Goal: Check status: Check status

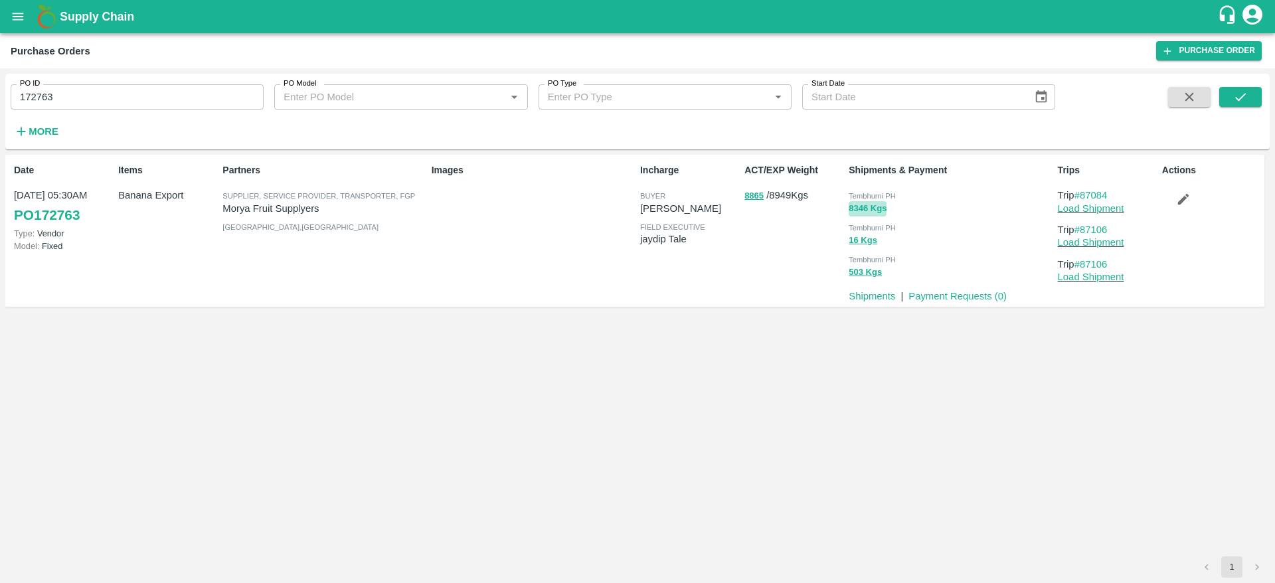
click at [874, 207] on button "8346 Kgs" at bounding box center [868, 208] width 38 height 15
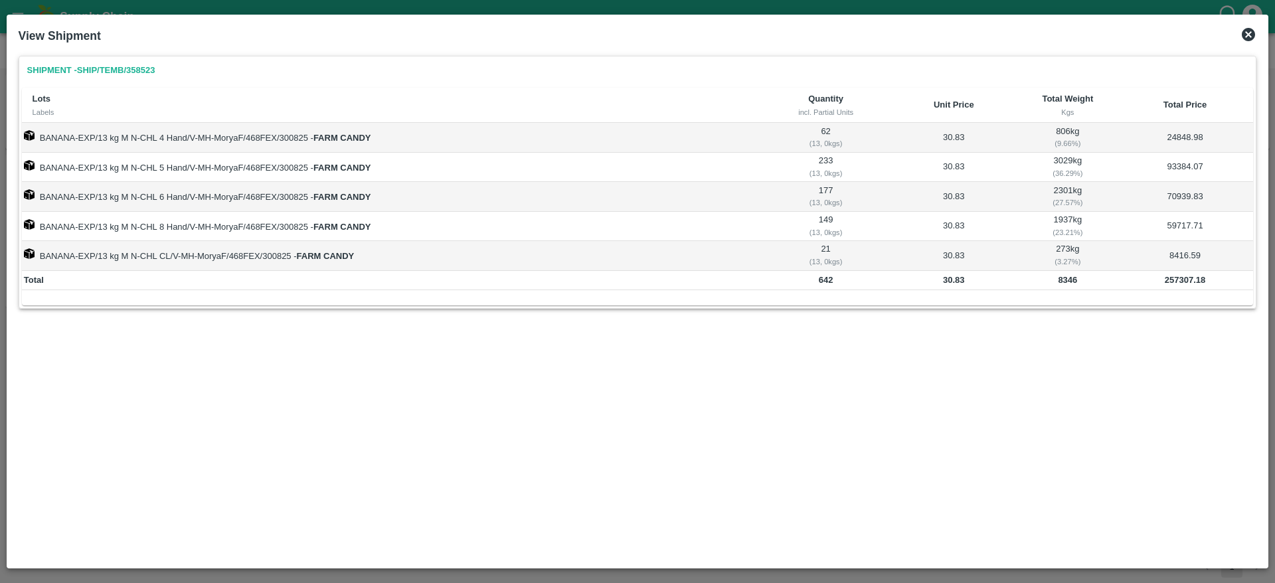
click at [1252, 38] on icon at bounding box center [1248, 34] width 13 height 13
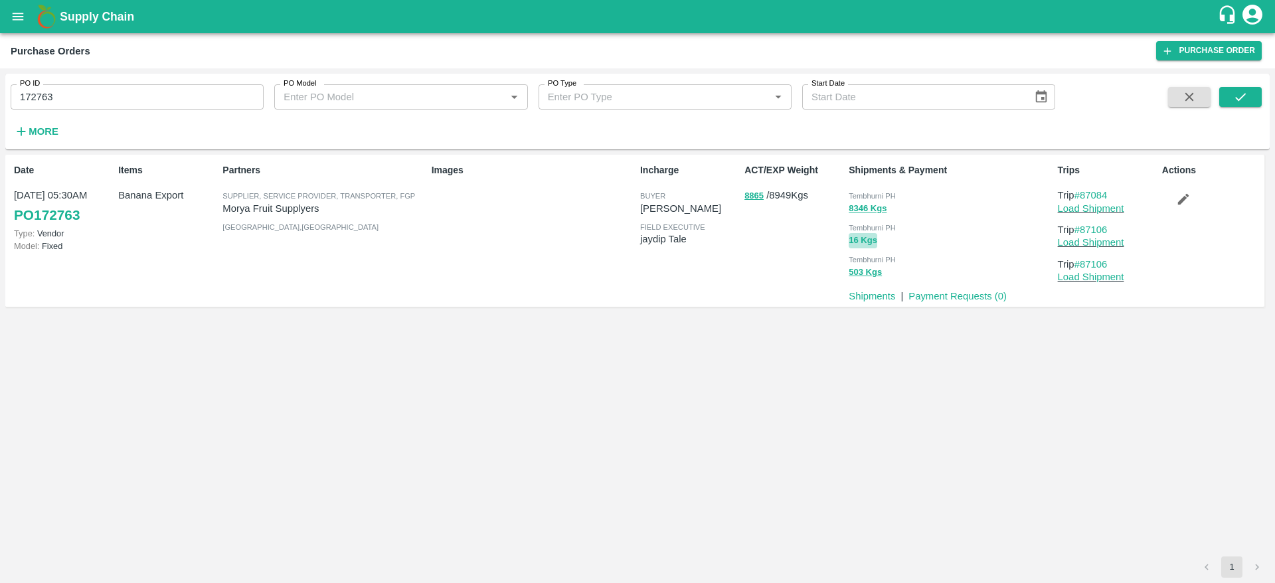
click at [869, 235] on button "16 Kgs" at bounding box center [863, 240] width 29 height 15
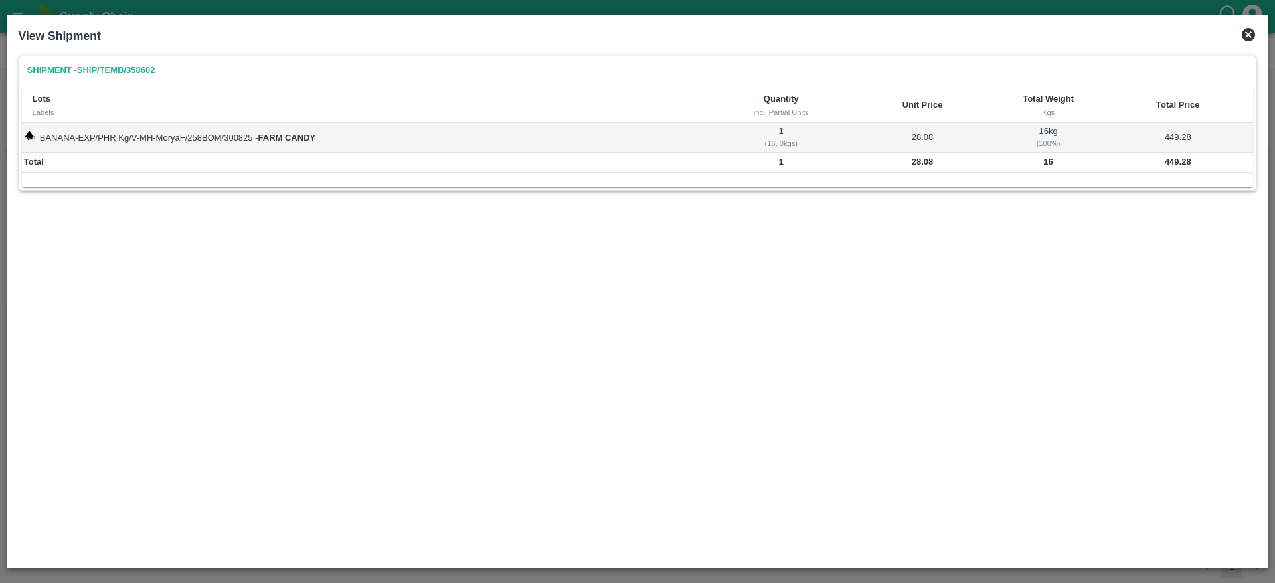
click at [1249, 36] on icon at bounding box center [1248, 34] width 13 height 13
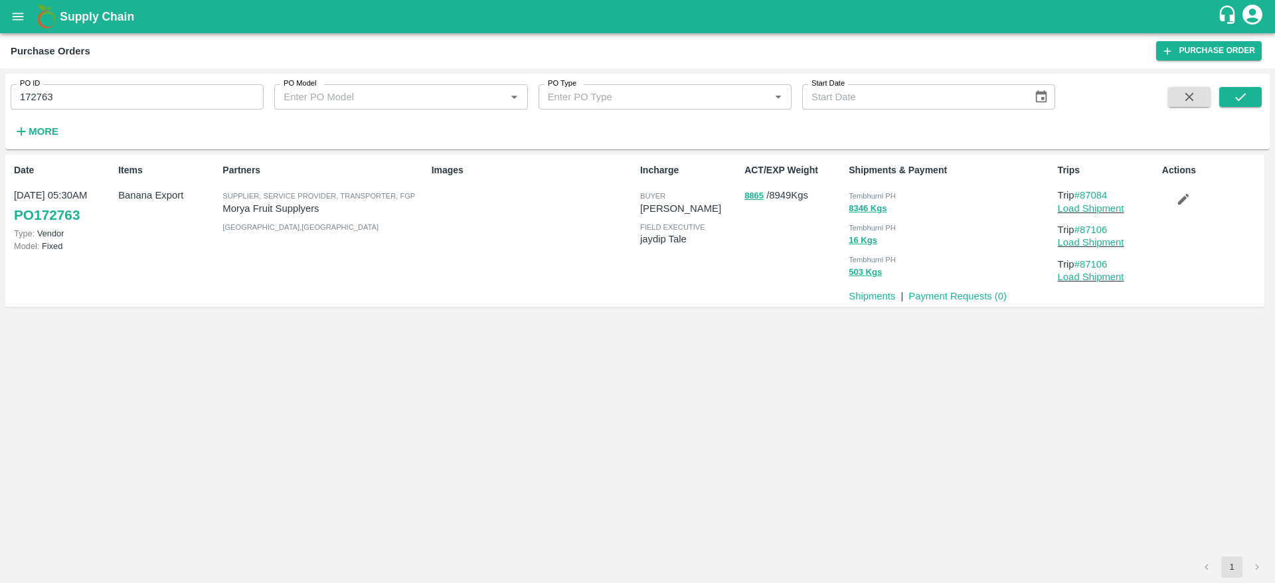
click at [883, 270] on div "503 Kgs" at bounding box center [950, 271] width 203 height 15
click at [873, 272] on button "503 Kgs" at bounding box center [865, 272] width 33 height 15
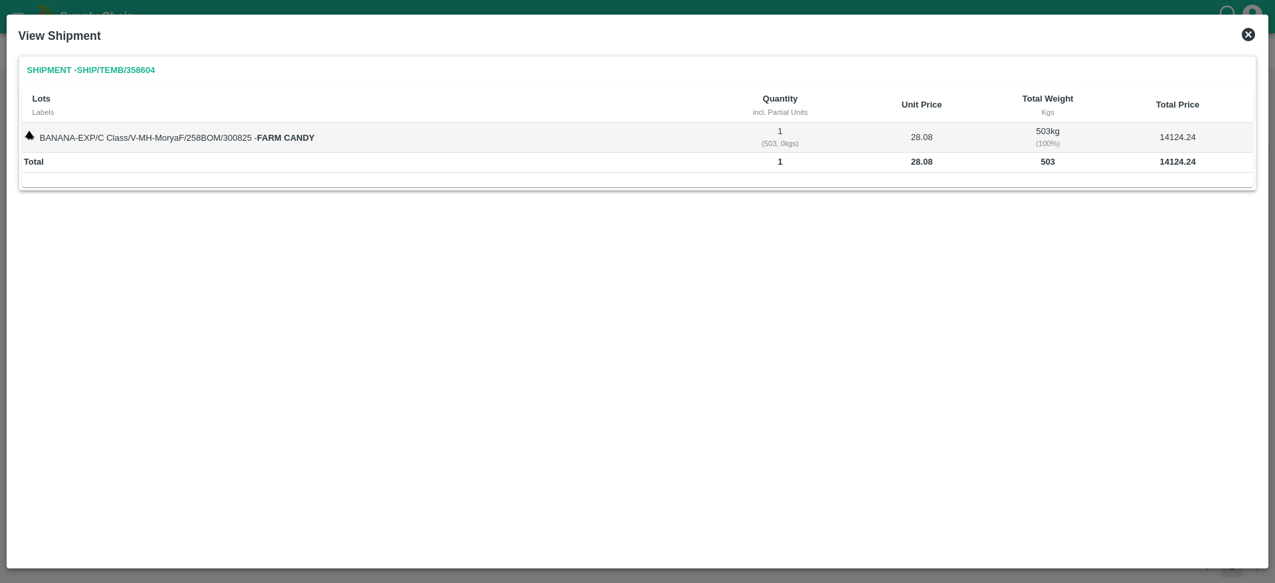
click at [1251, 32] on icon at bounding box center [1249, 35] width 16 height 16
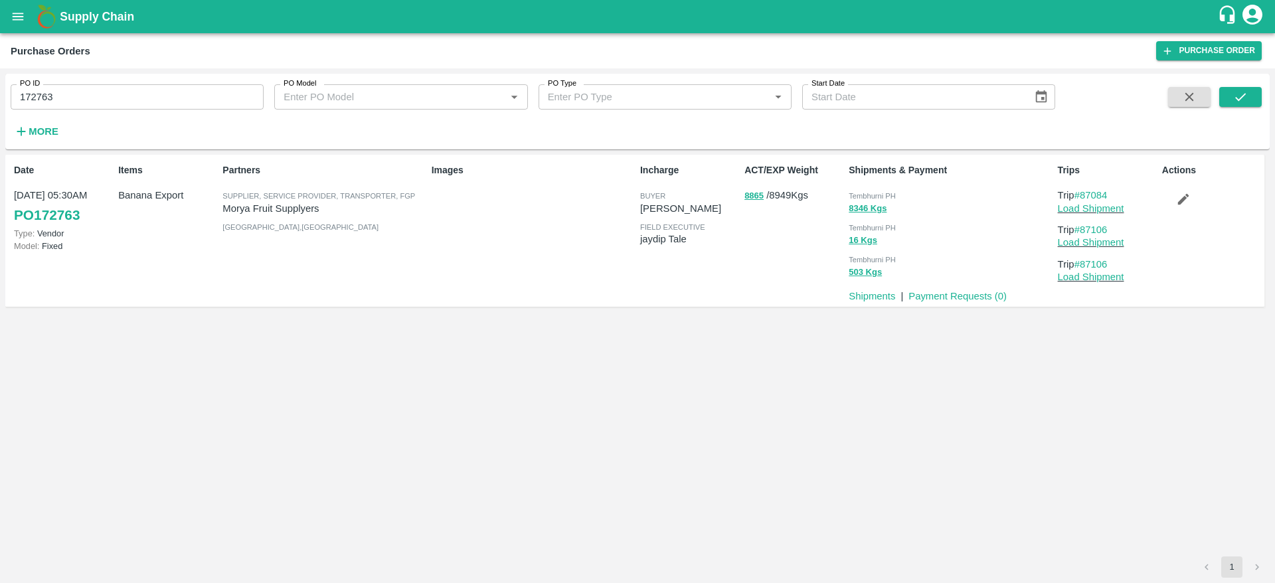
click at [881, 236] on div "16 Kgs" at bounding box center [950, 239] width 203 height 15
click at [868, 244] on button "16 Kgs" at bounding box center [863, 240] width 29 height 15
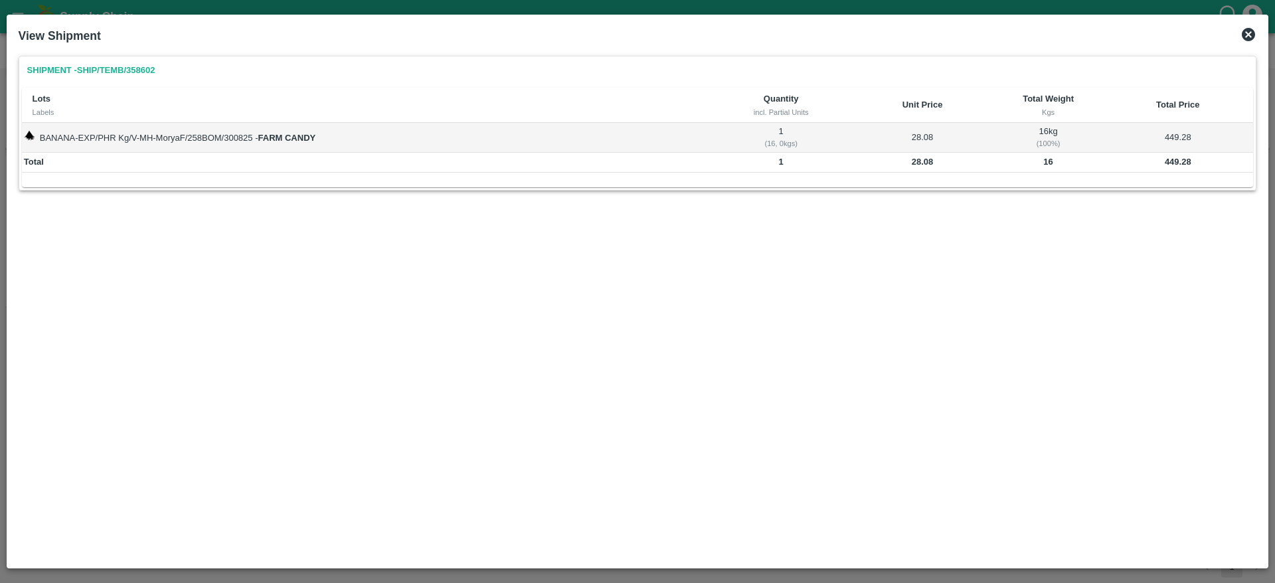
click at [1249, 33] on icon at bounding box center [1249, 35] width 16 height 16
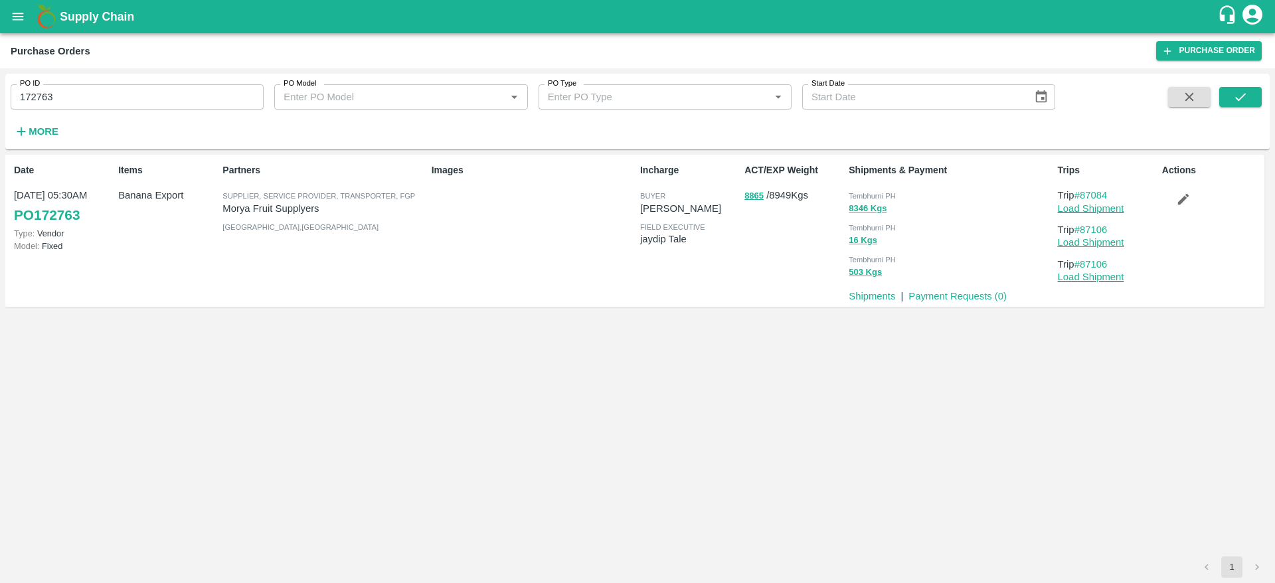
click at [1084, 246] on link "Load Shipment" at bounding box center [1091, 242] width 66 height 11
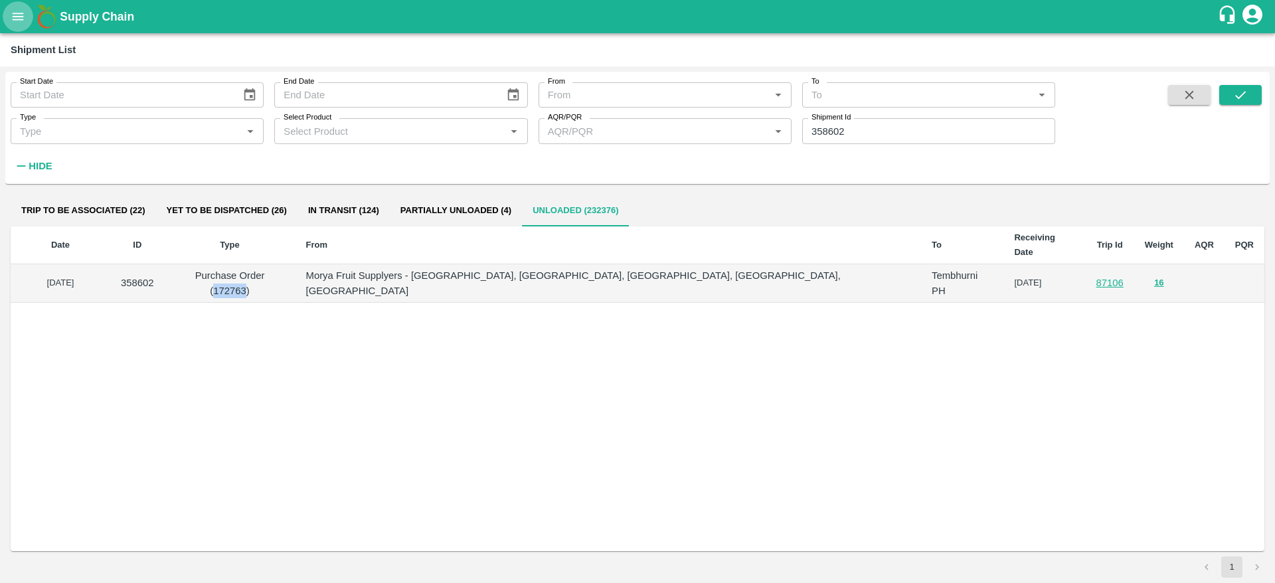
click at [5, 23] on button "open drawer" at bounding box center [18, 16] width 31 height 31
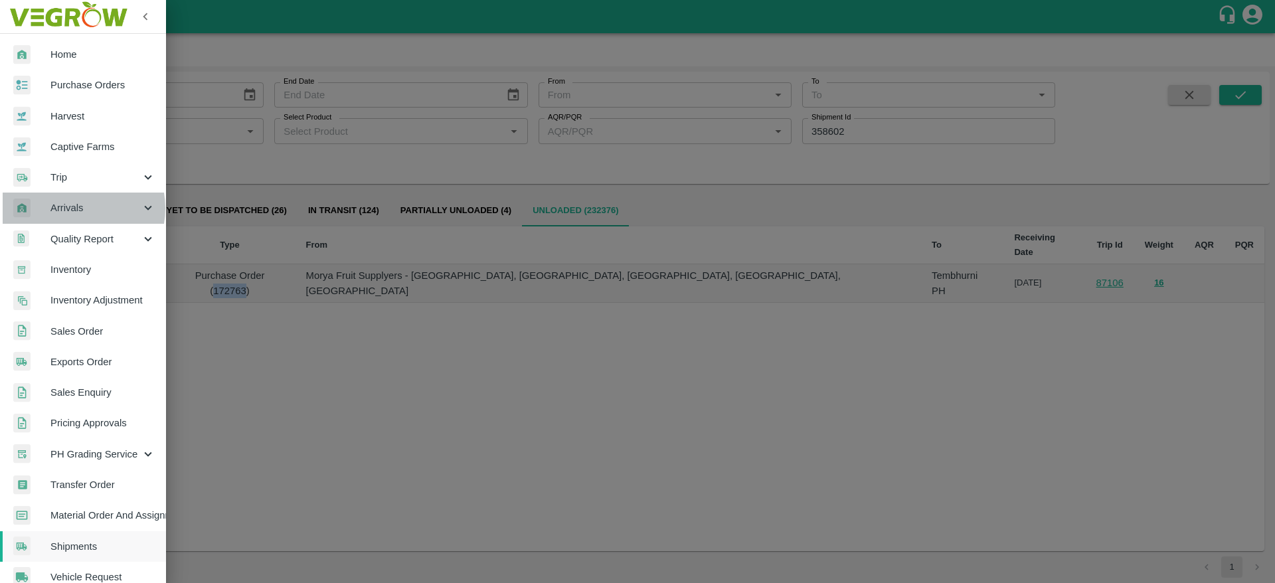
click at [78, 208] on span "Arrivals" at bounding box center [95, 208] width 90 height 15
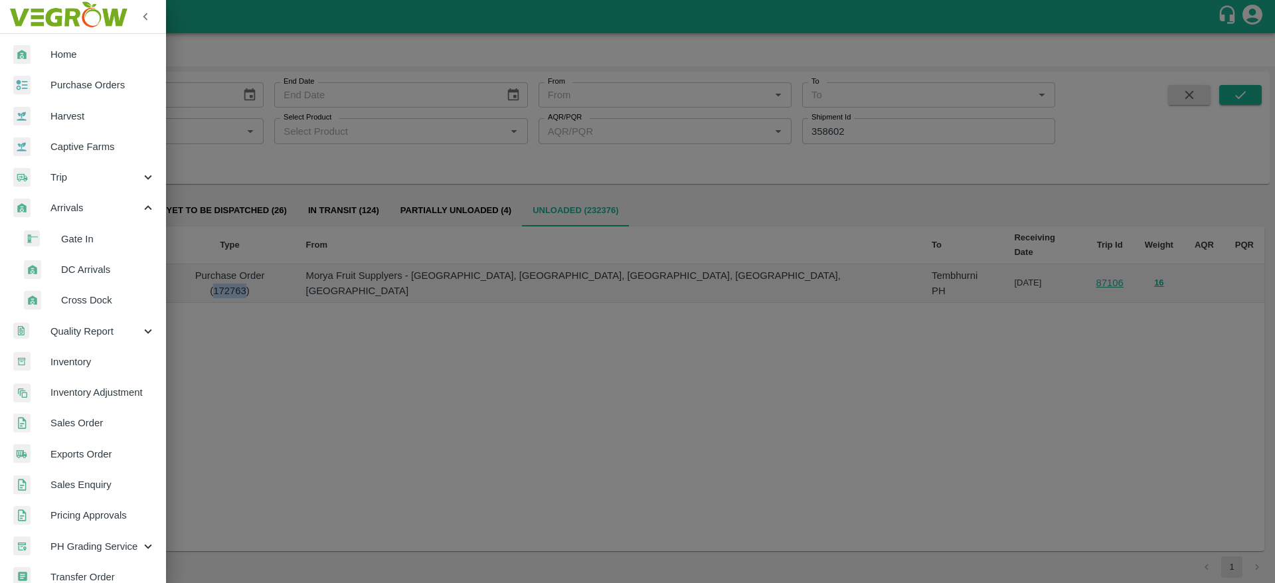
click at [84, 272] on span "DC Arrivals" at bounding box center [108, 269] width 94 height 15
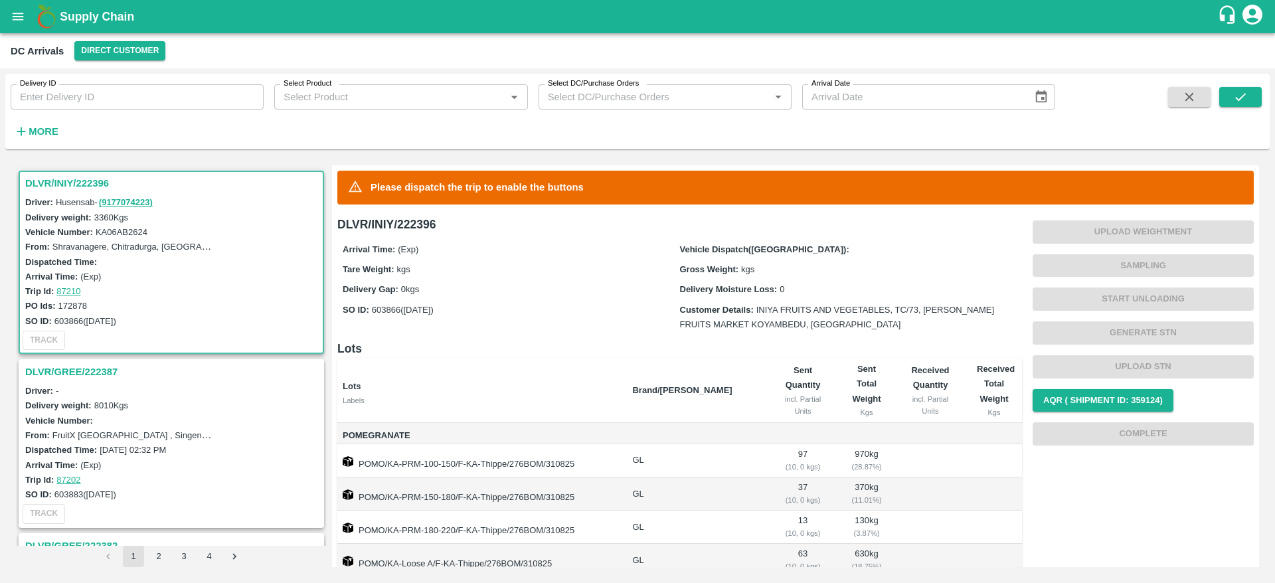
click at [158, 39] on div "DC Arrivals Direct Customer" at bounding box center [637, 50] width 1275 height 35
click at [149, 44] on button "Direct Customer" at bounding box center [119, 50] width 91 height 19
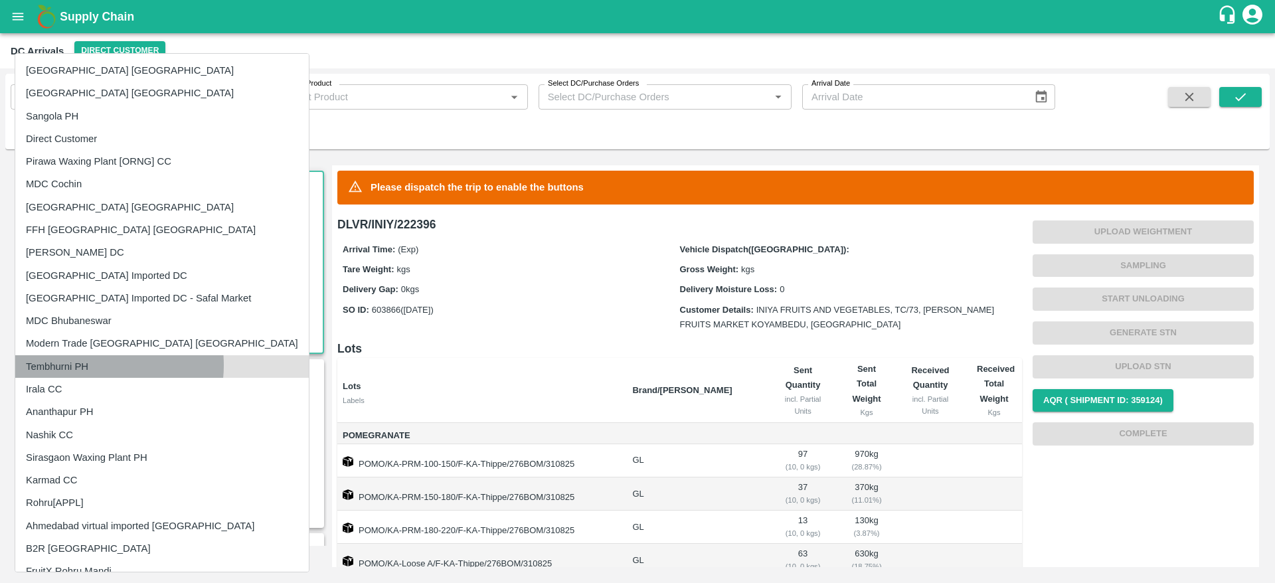
click at [94, 365] on li "Tembhurni PH" at bounding box center [162, 366] width 294 height 23
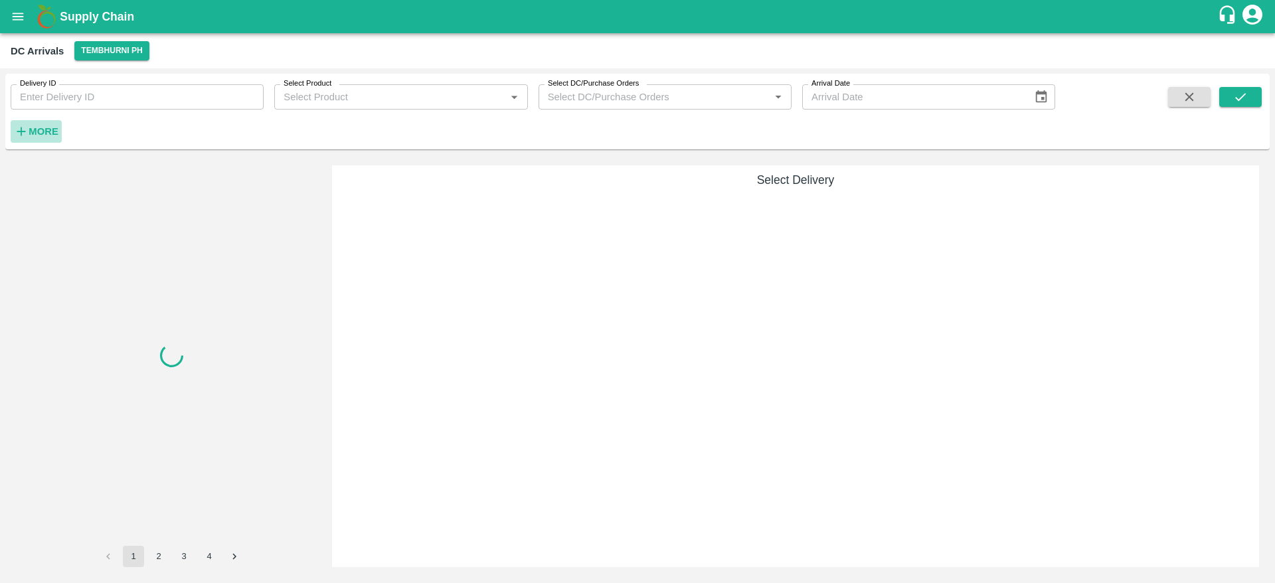
click at [35, 131] on strong "More" at bounding box center [44, 131] width 30 height 11
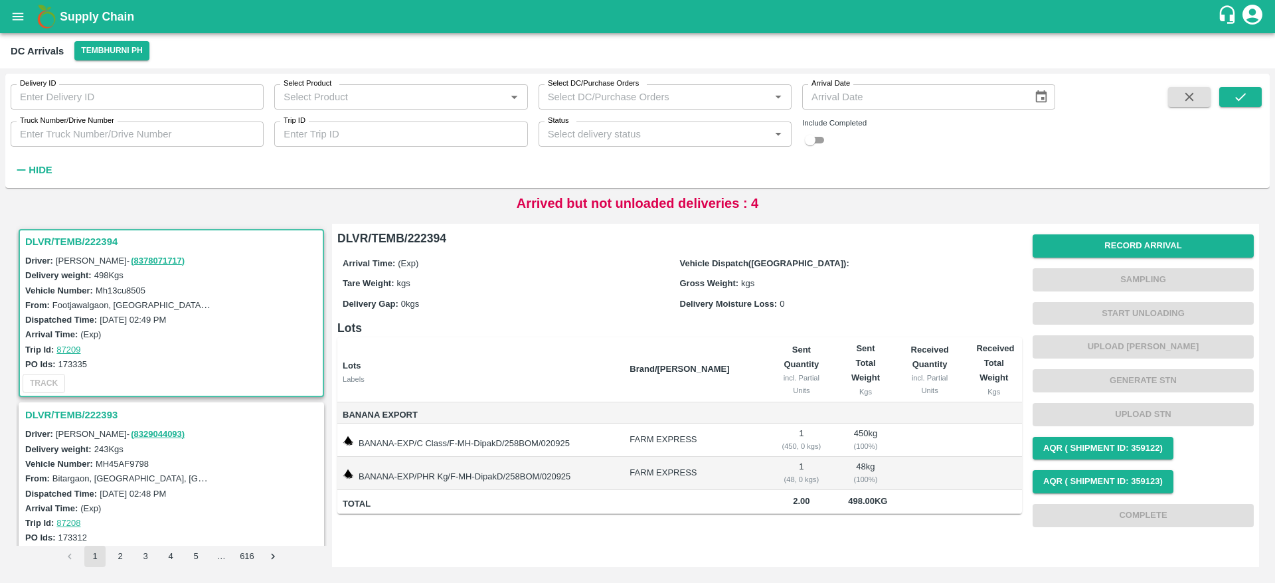
click at [353, 139] on input "Trip ID" at bounding box center [400, 134] width 253 height 25
type input "87106"
click at [1257, 102] on button "submit" at bounding box center [1240, 97] width 43 height 20
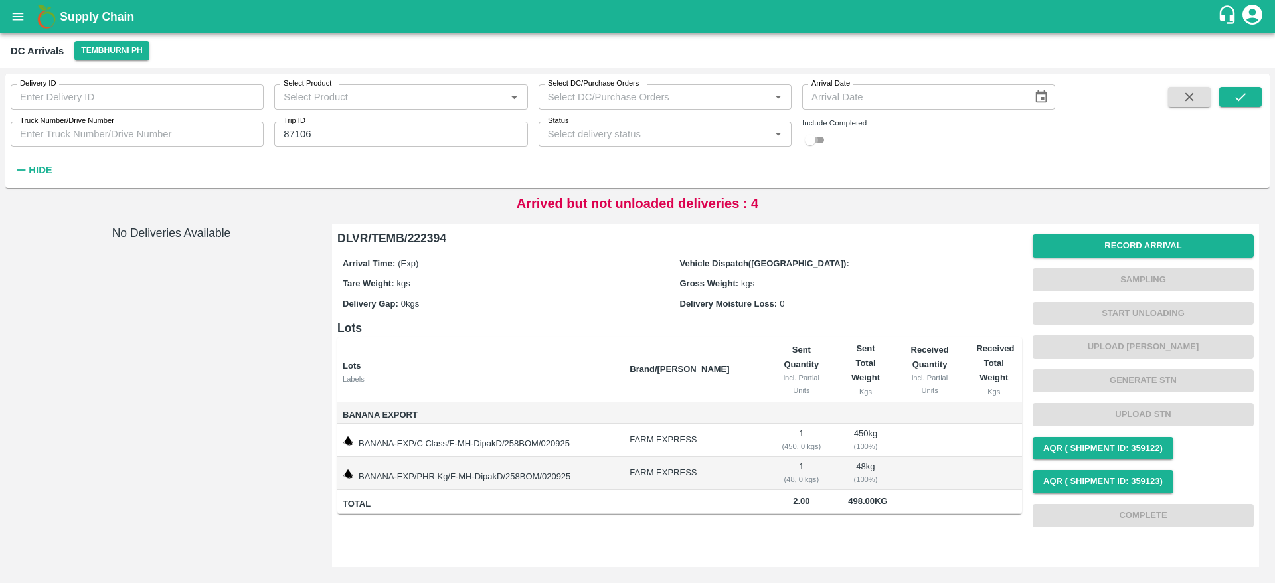
click at [814, 141] on input "checkbox" at bounding box center [810, 140] width 48 height 16
checkbox input "true"
click at [1219, 91] on div at bounding box center [1210, 133] width 104 height 93
click at [1238, 95] on icon "submit" at bounding box center [1240, 97] width 15 height 15
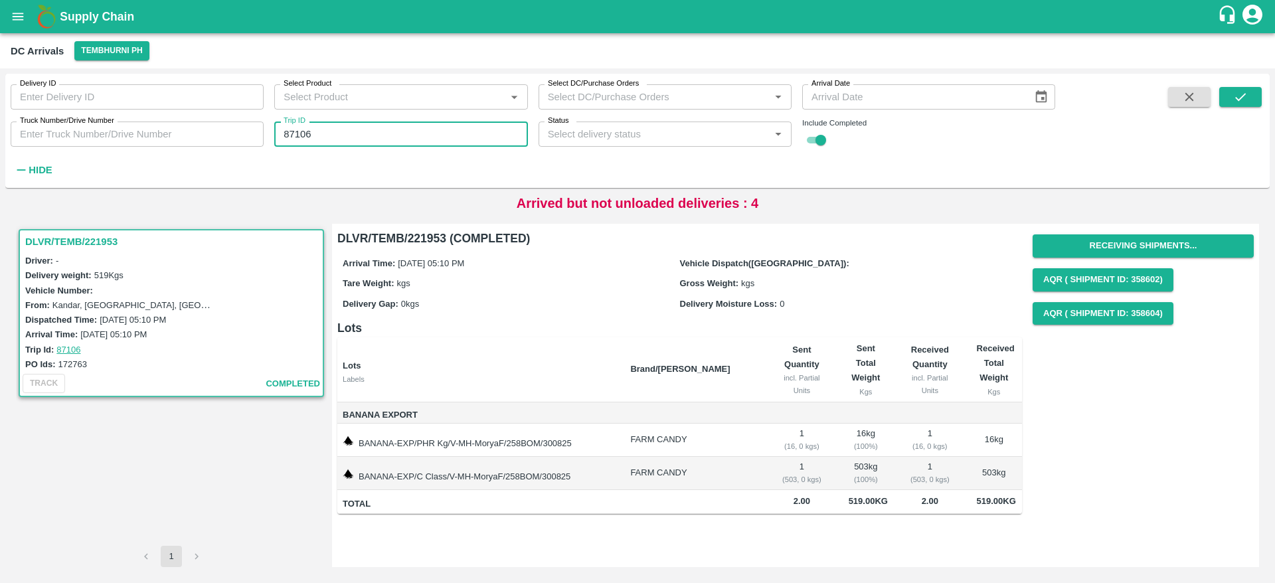
drag, startPoint x: 333, startPoint y: 134, endPoint x: 250, endPoint y: 147, distance: 84.1
click at [250, 147] on div "Delivery ID Delivery ID Select Product Select Product   * Select DC/Purchase Or…" at bounding box center [527, 128] width 1055 height 108
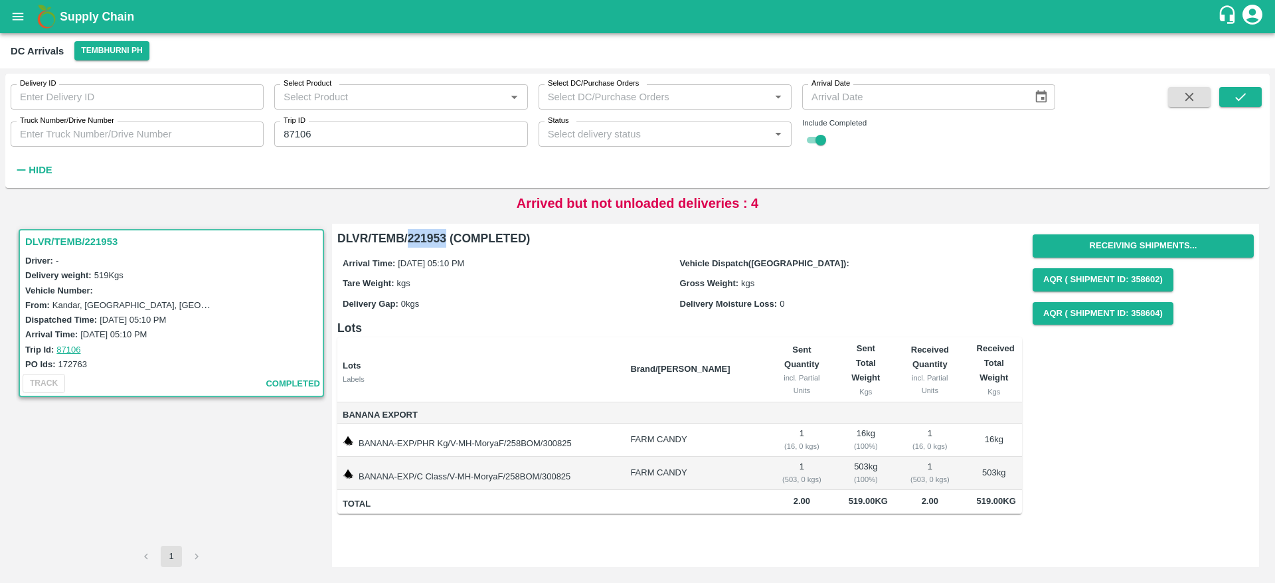
drag, startPoint x: 410, startPoint y: 239, endPoint x: 446, endPoint y: 238, distance: 35.2
click at [446, 238] on h6 "DLVR/TEMB/221953 (COMPLETED)" at bounding box center [679, 238] width 685 height 19
copy h6 "221953"
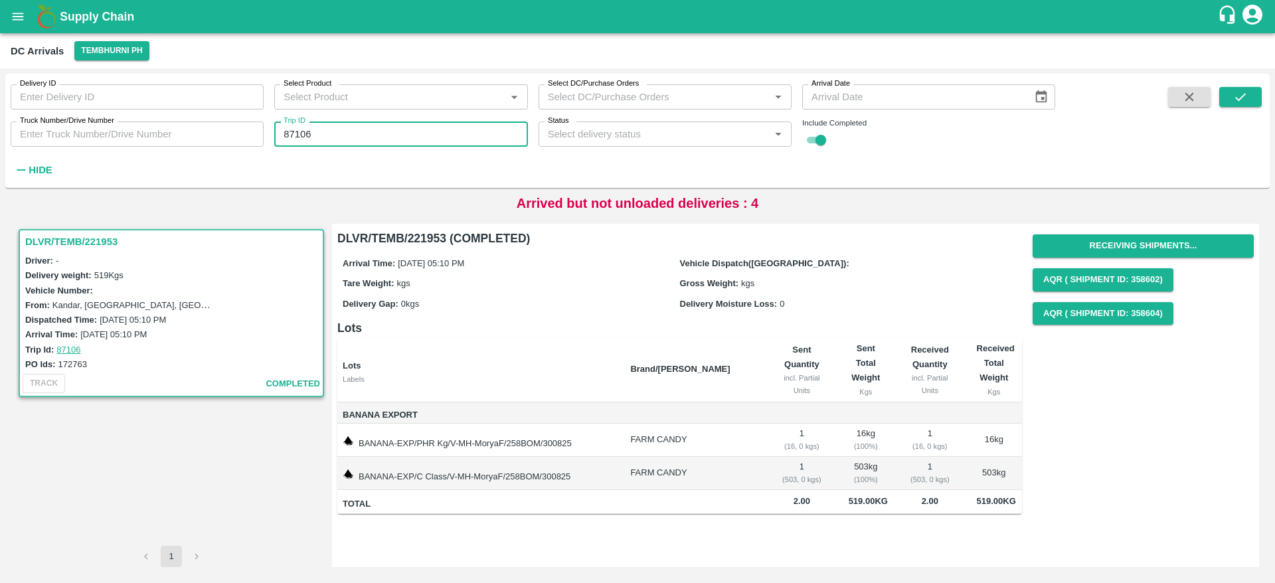
drag, startPoint x: 335, startPoint y: 139, endPoint x: 273, endPoint y: 144, distance: 62.6
click at [273, 144] on div "Trip ID 87106 Trip ID" at bounding box center [396, 129] width 264 height 36
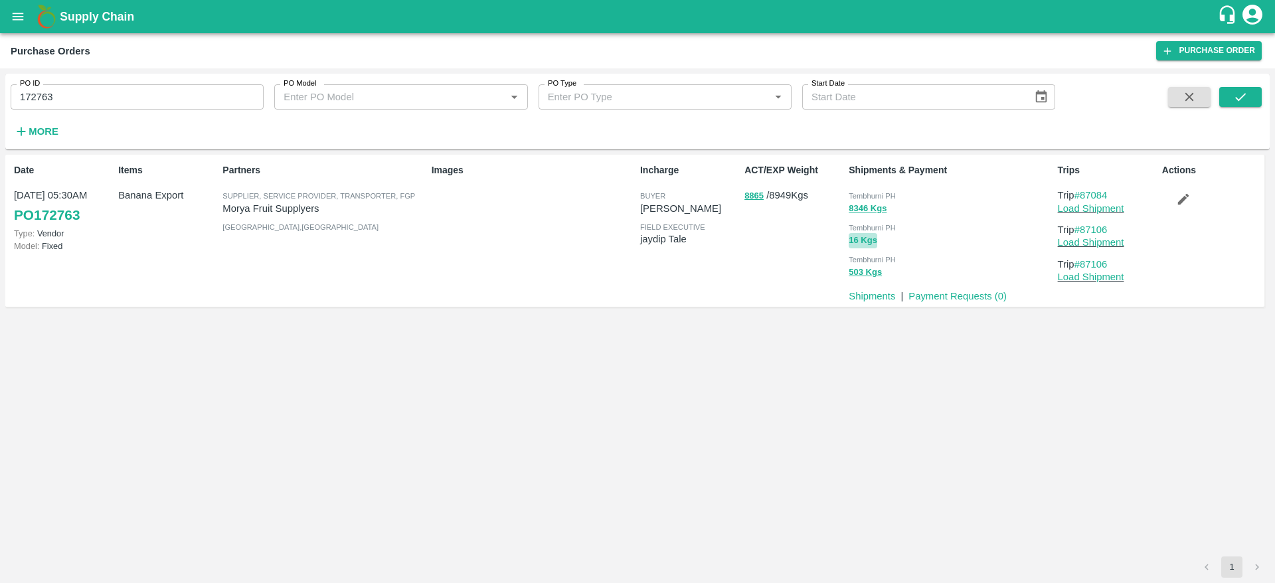
click at [868, 240] on button "16 Kgs" at bounding box center [863, 240] width 29 height 15
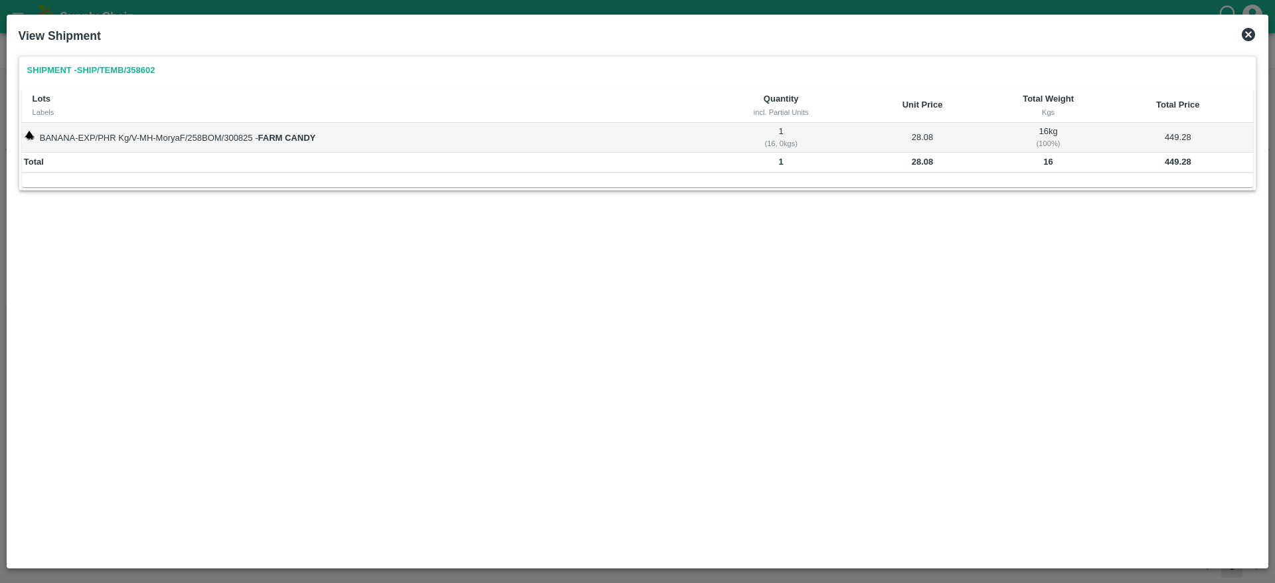
click at [1244, 38] on icon at bounding box center [1248, 34] width 13 height 13
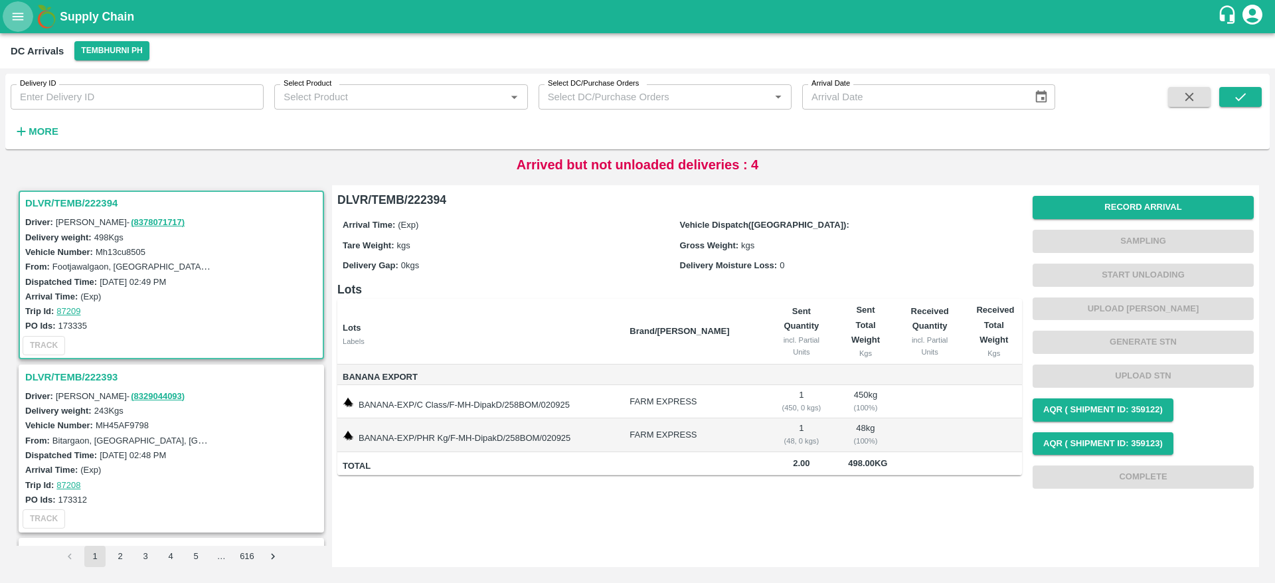
click at [22, 11] on icon "open drawer" at bounding box center [18, 16] width 15 height 15
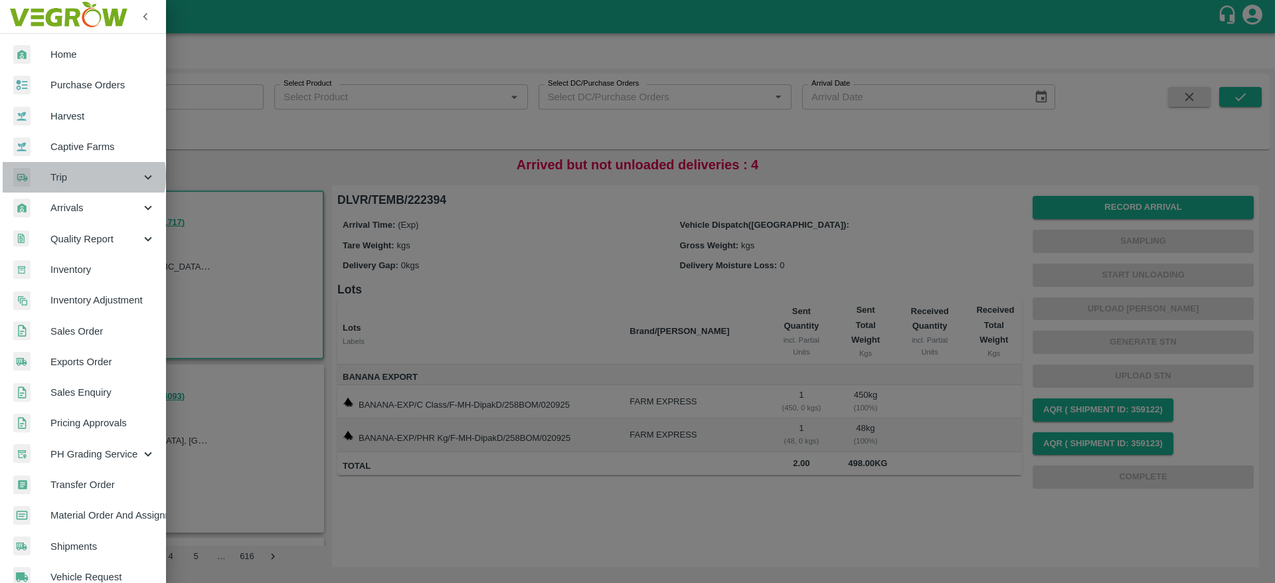
click at [76, 176] on span "Trip" at bounding box center [95, 177] width 90 height 15
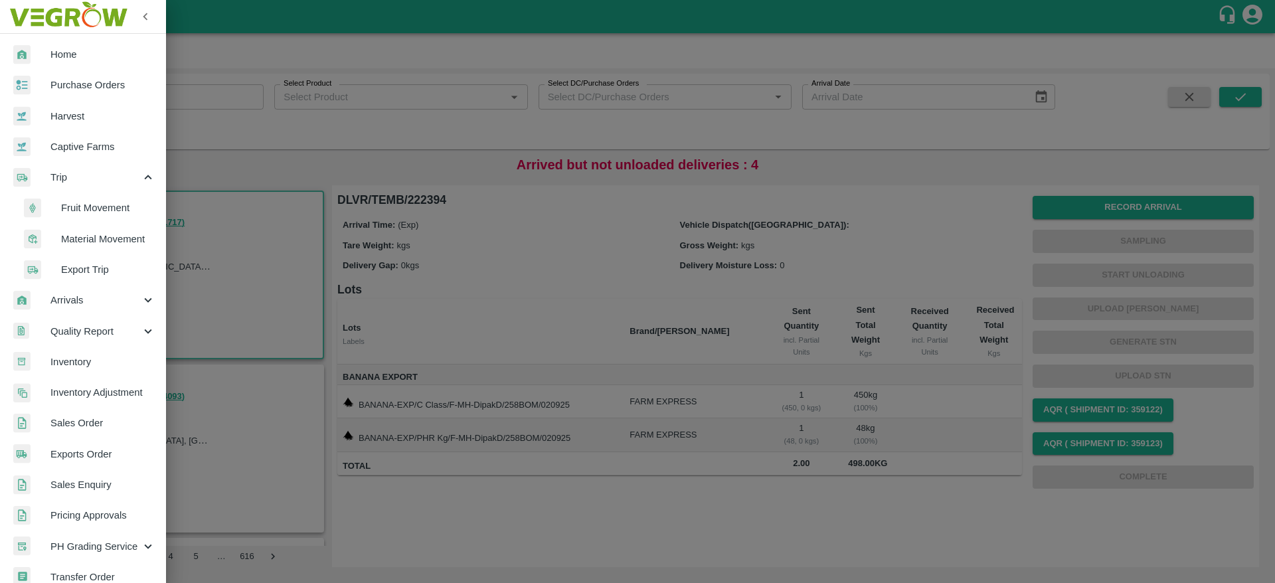
click at [80, 201] on span "Fruit Movement" at bounding box center [108, 208] width 94 height 15
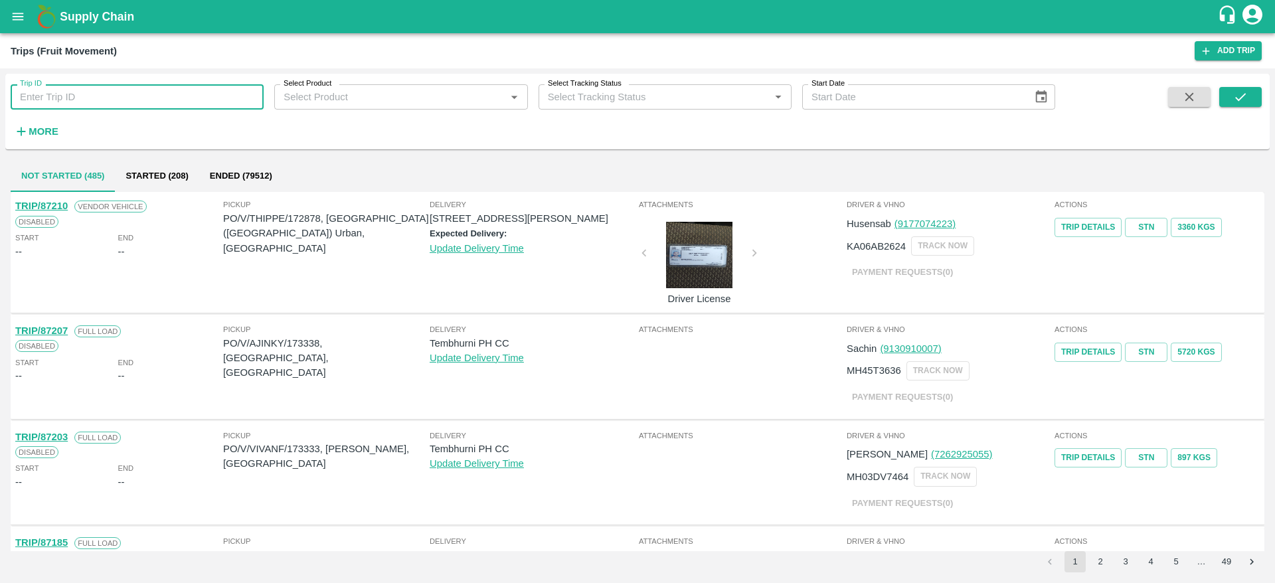
click at [122, 104] on input "Trip ID" at bounding box center [137, 96] width 253 height 25
paste input "87106"
type input "87106"
click at [1239, 92] on icon "submit" at bounding box center [1240, 97] width 15 height 15
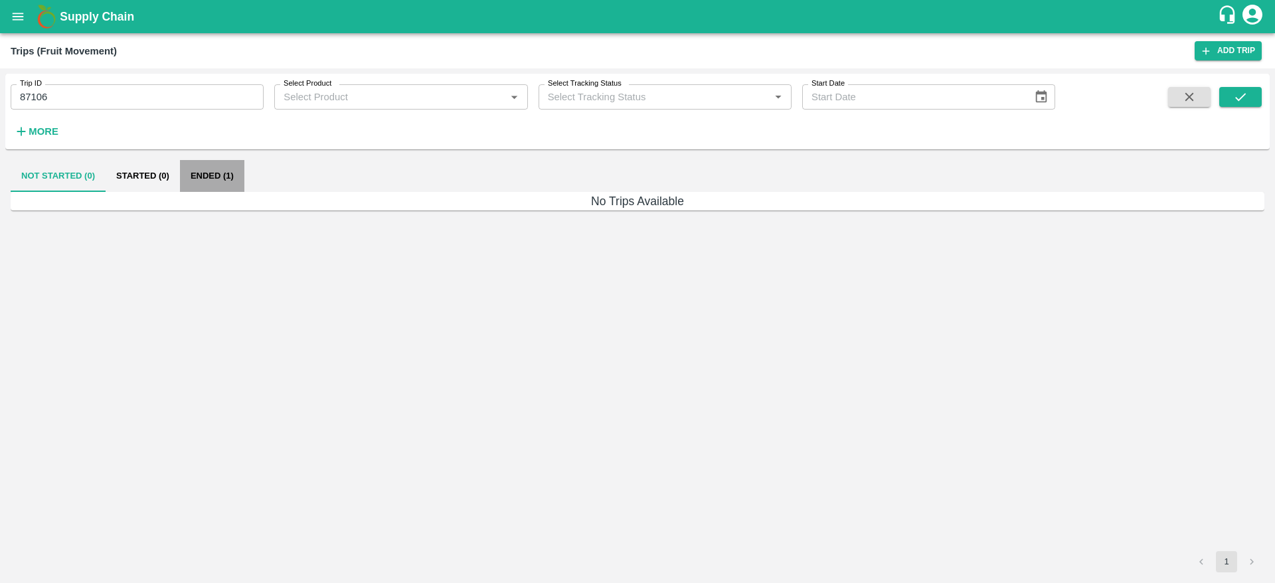
click at [190, 178] on button "Ended (1)" at bounding box center [212, 176] width 64 height 32
